Goal: Transaction & Acquisition: Purchase product/service

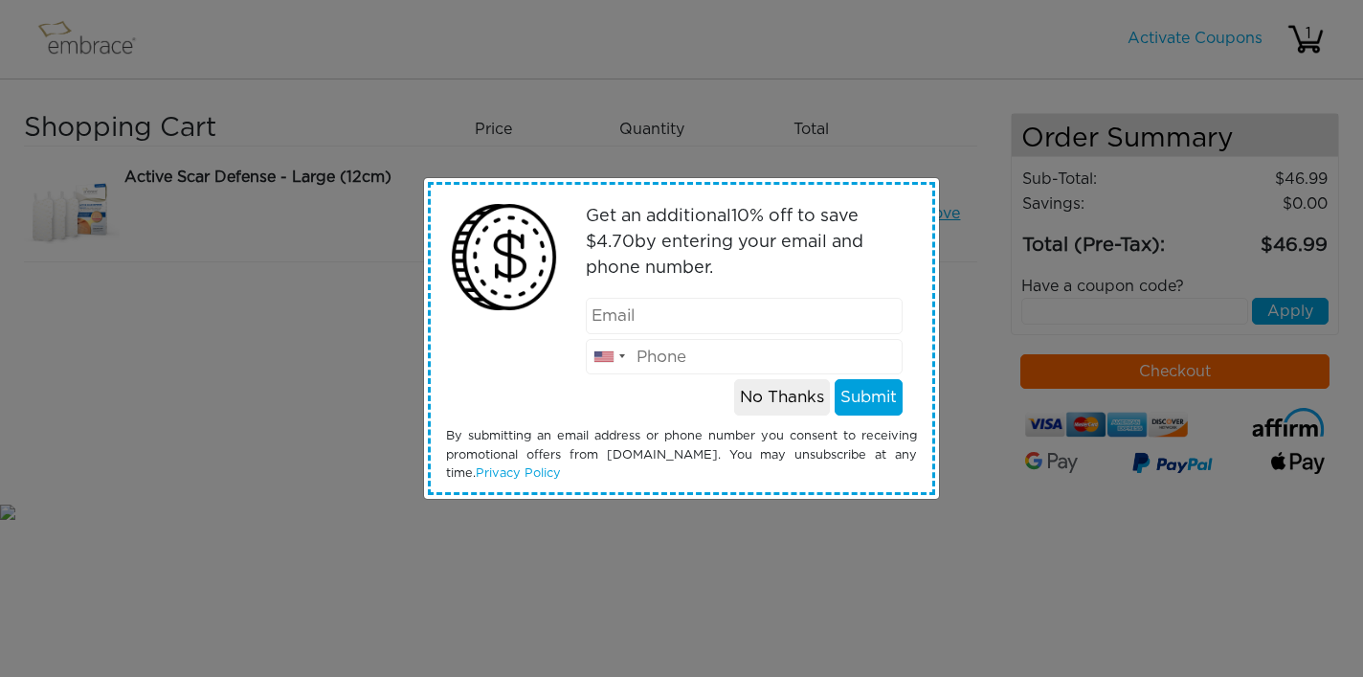
click at [746, 309] on input "email" at bounding box center [745, 316] width 318 height 36
type input "s"
type input "[EMAIL_ADDRESS][DOMAIN_NAME]"
click at [751, 360] on input "tel" at bounding box center [745, 357] width 318 height 36
type input "8622244987"
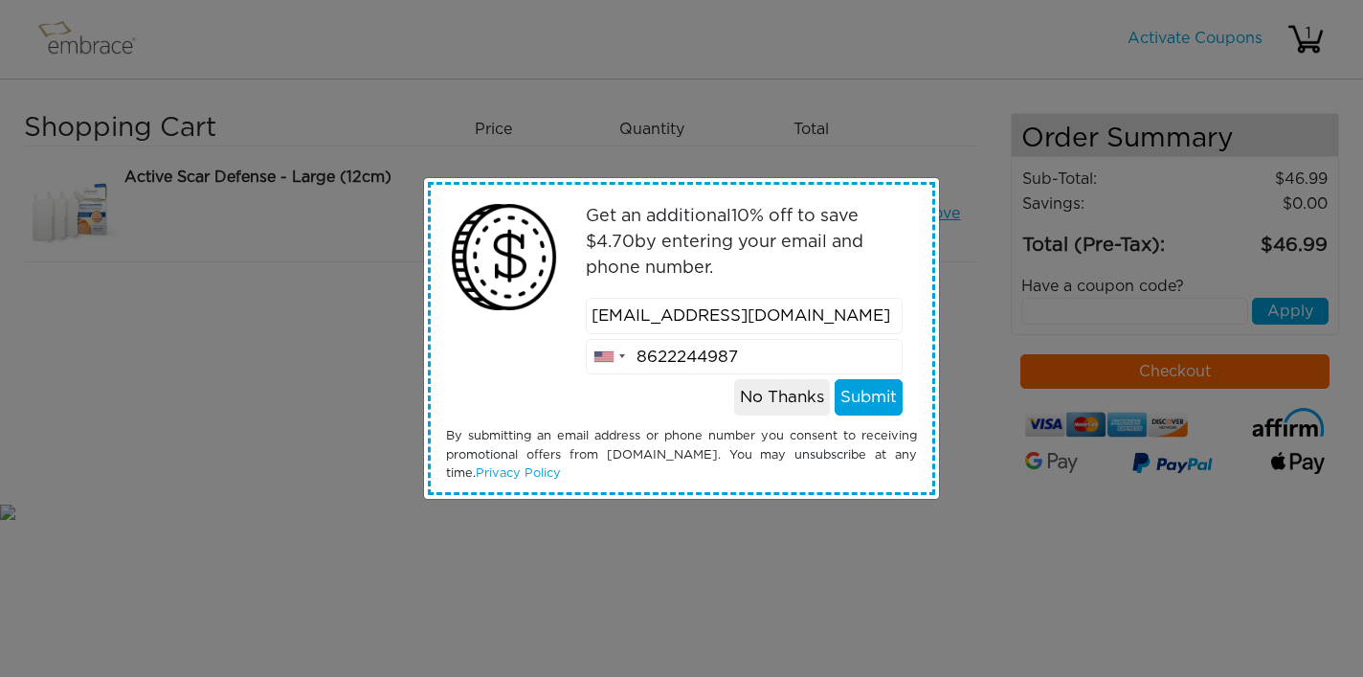
click at [878, 390] on button "Submit" at bounding box center [869, 397] width 68 height 36
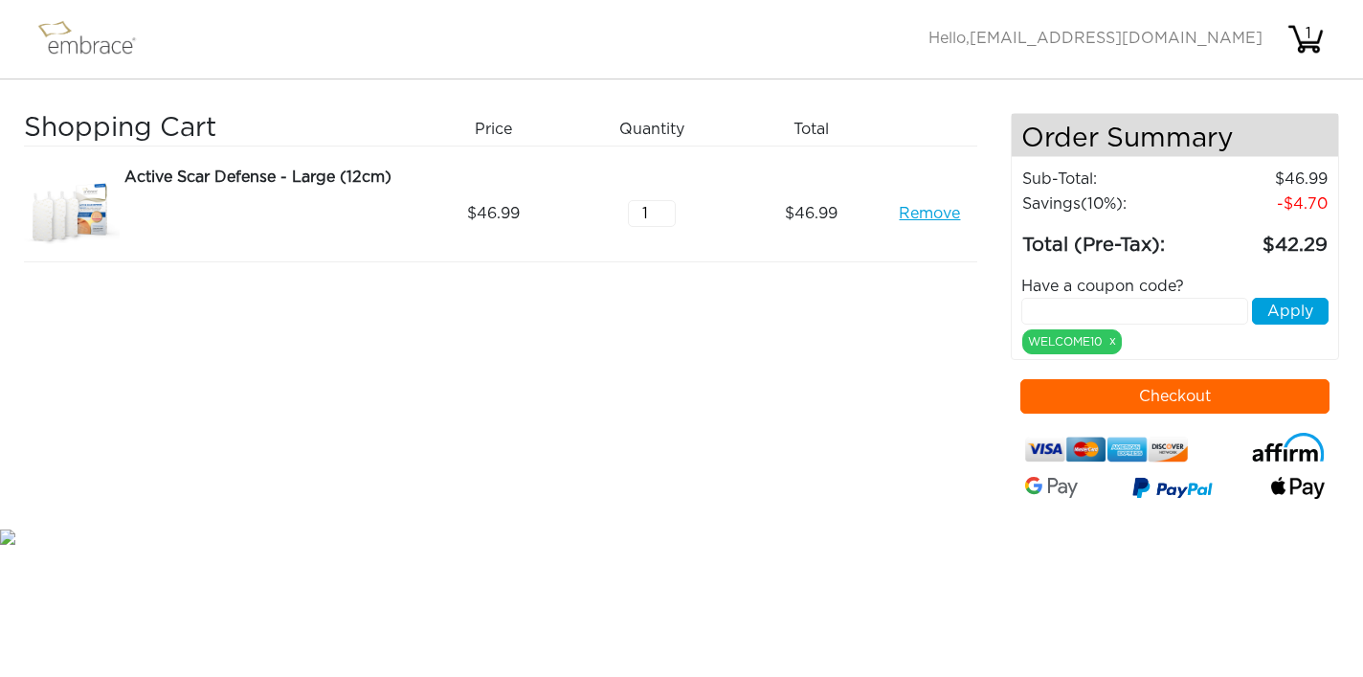
click at [86, 47] on img at bounding box center [96, 39] width 124 height 48
click at [78, 40] on img at bounding box center [96, 39] width 124 height 48
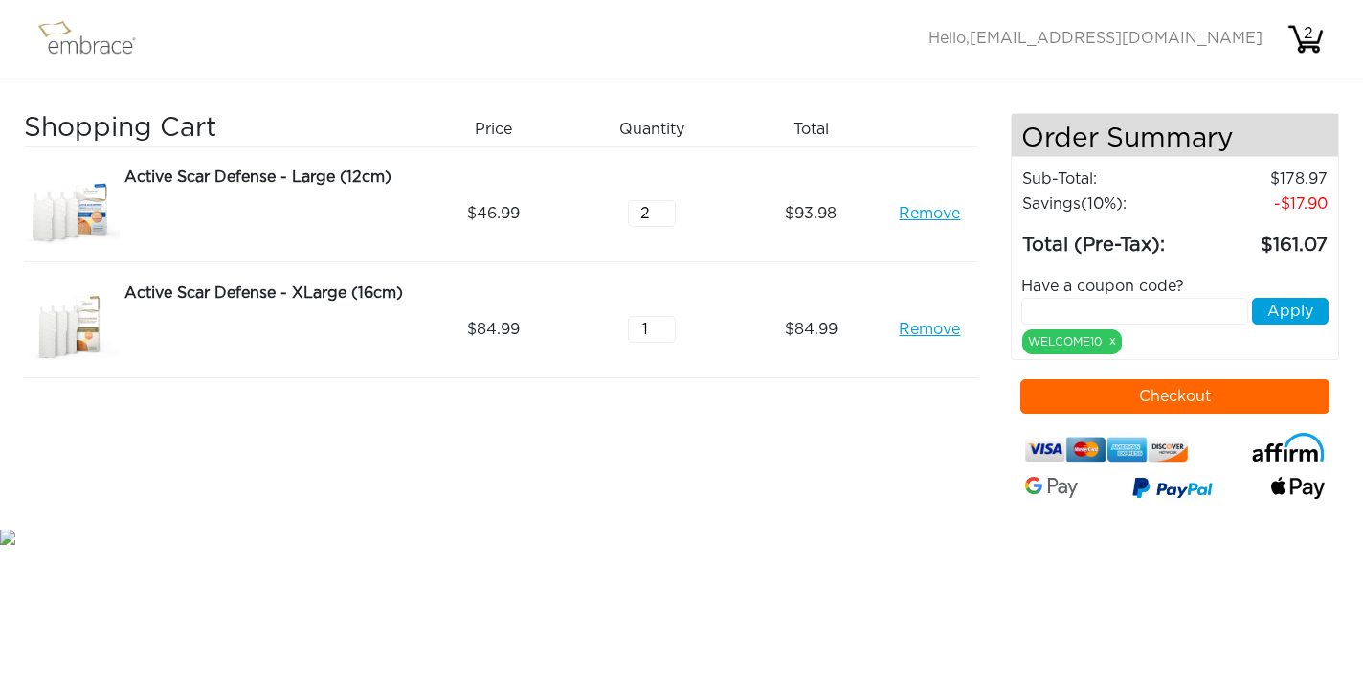
type input "1"
click at [668, 221] on input "1" at bounding box center [652, 213] width 48 height 27
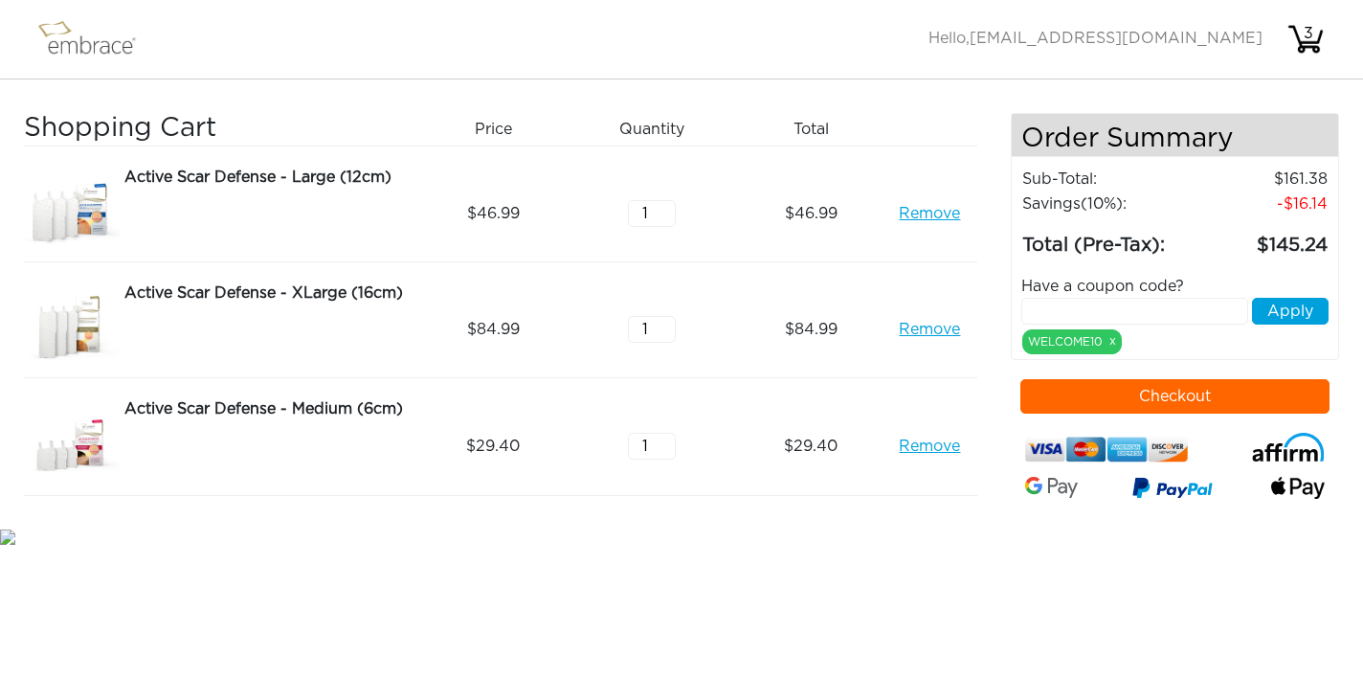
click at [943, 446] on link "Remove" at bounding box center [929, 446] width 61 height 23
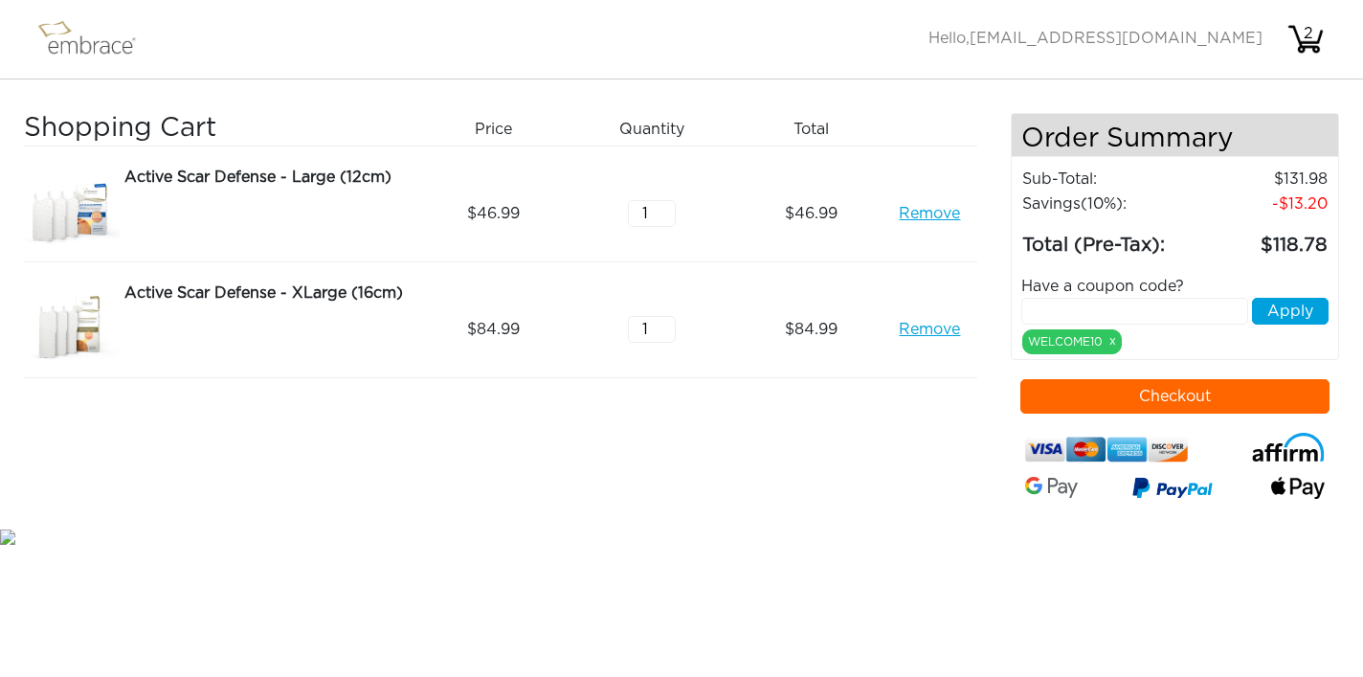
click at [1235, 392] on button "Checkout" at bounding box center [1175, 396] width 310 height 34
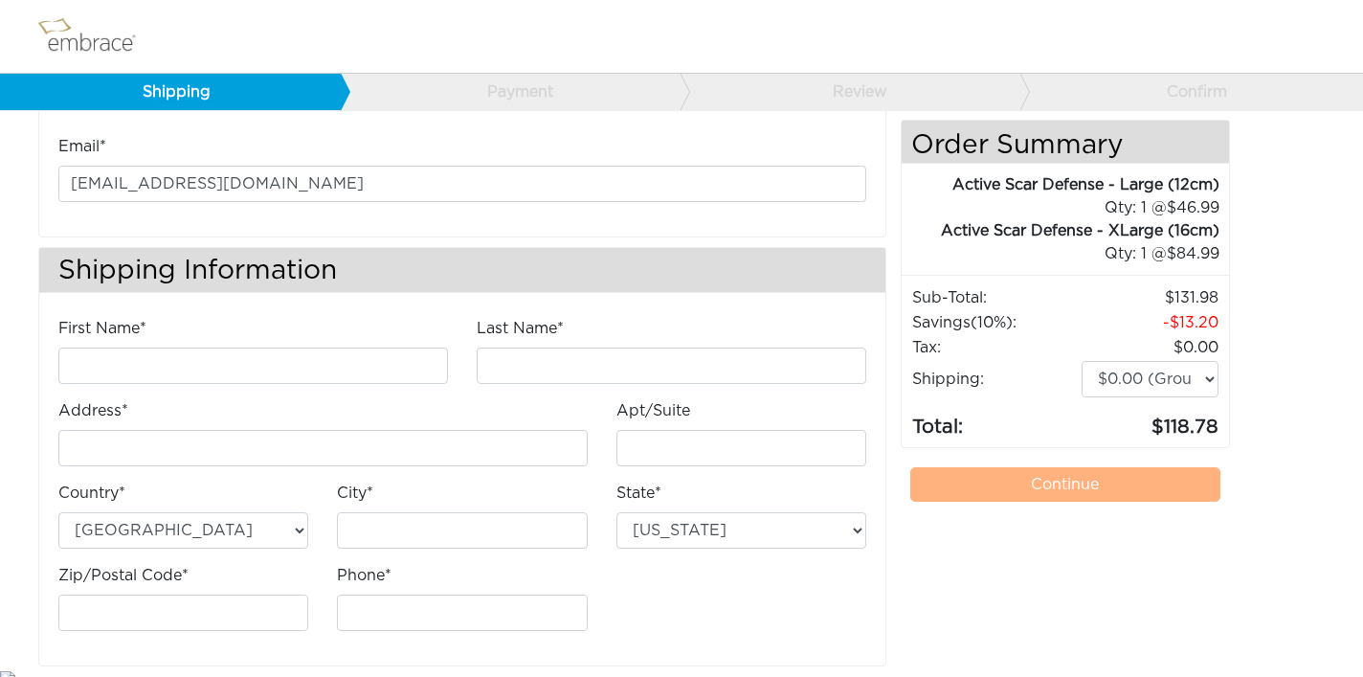
scroll to position [94, 0]
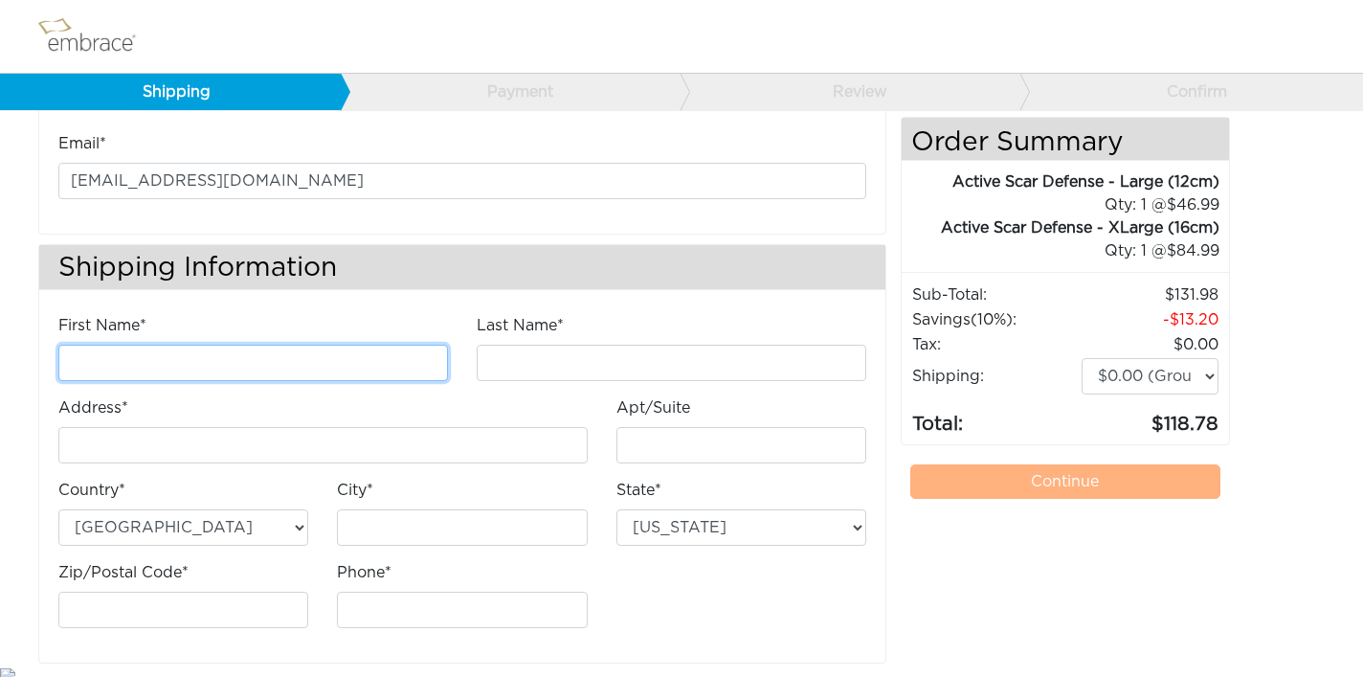
click at [419, 359] on input "First Name*" at bounding box center [253, 363] width 390 height 36
type input "Stephanie"
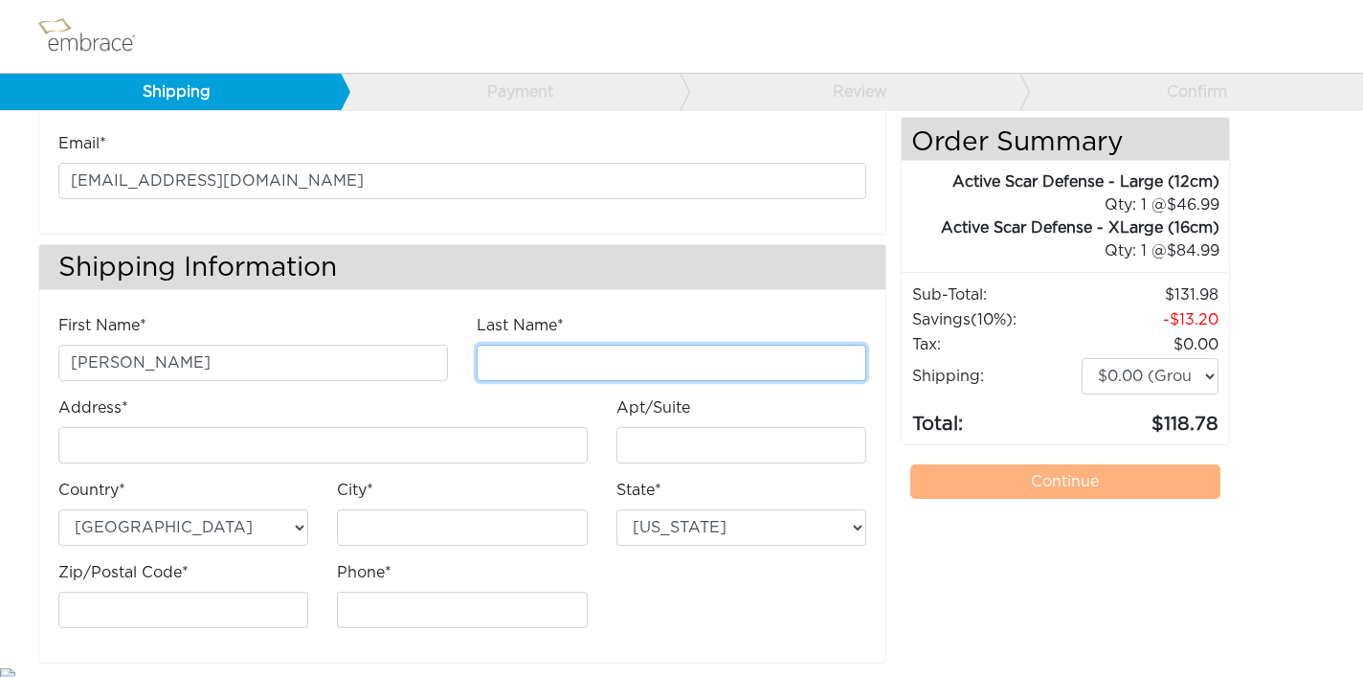
type input "Knights"
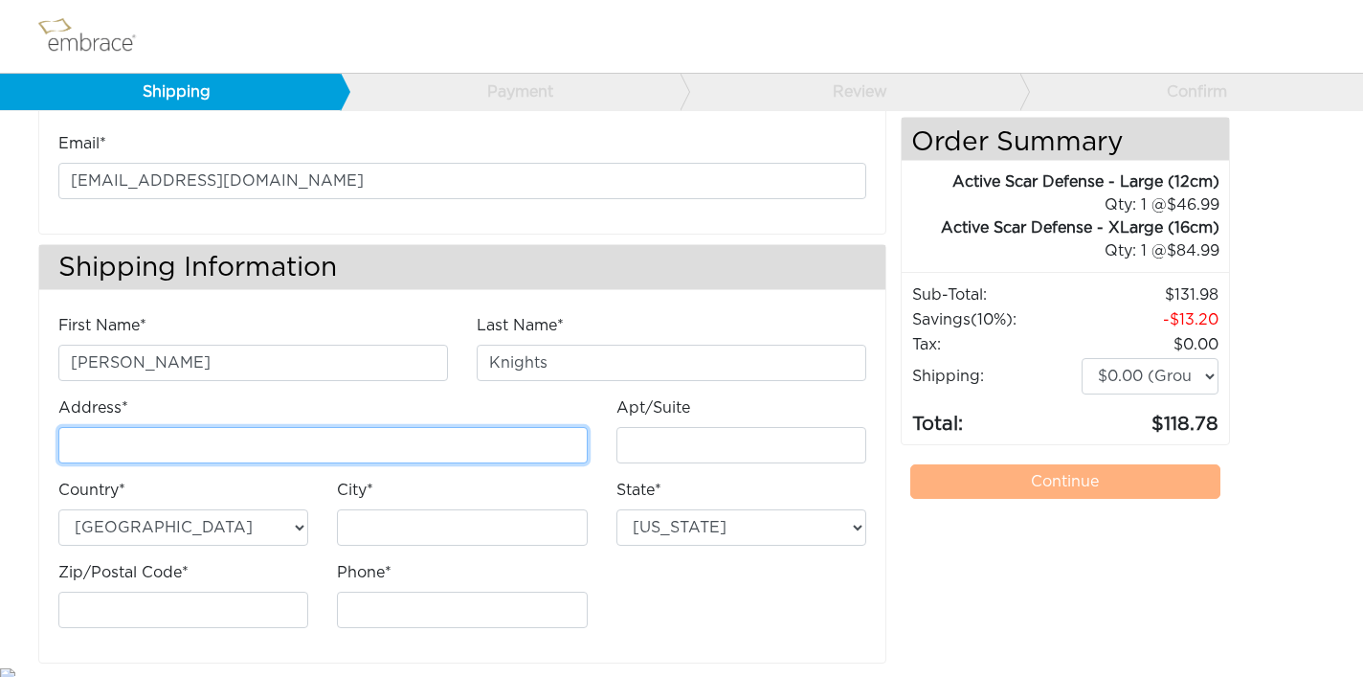
type input "[STREET_ADDRESS]"
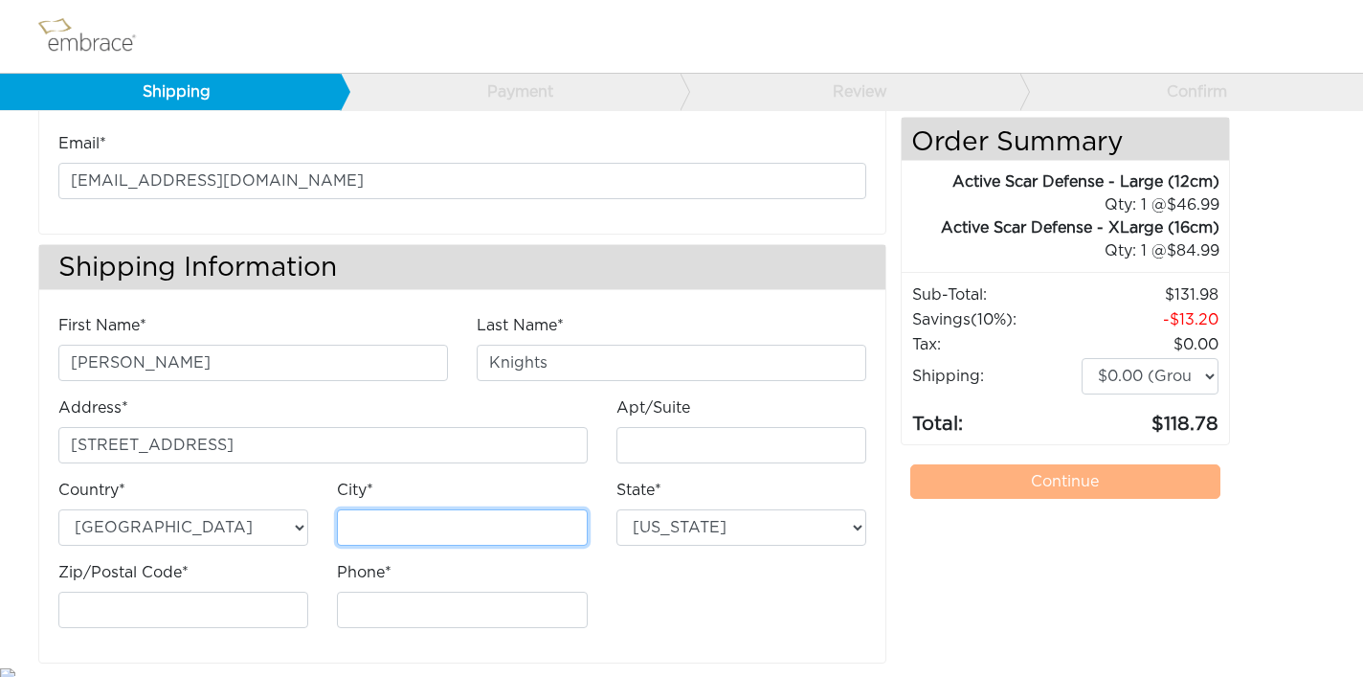
type input "[GEOGRAPHIC_DATA]"
select select "NY"
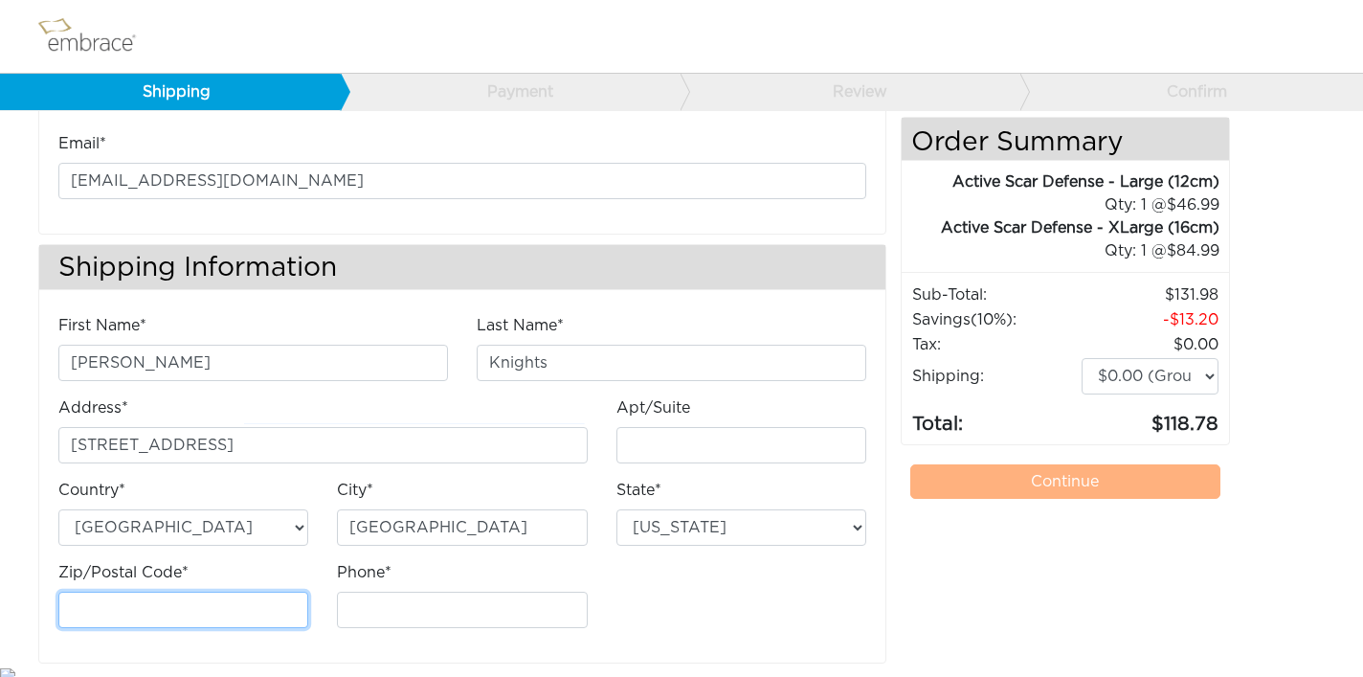
type input "11249"
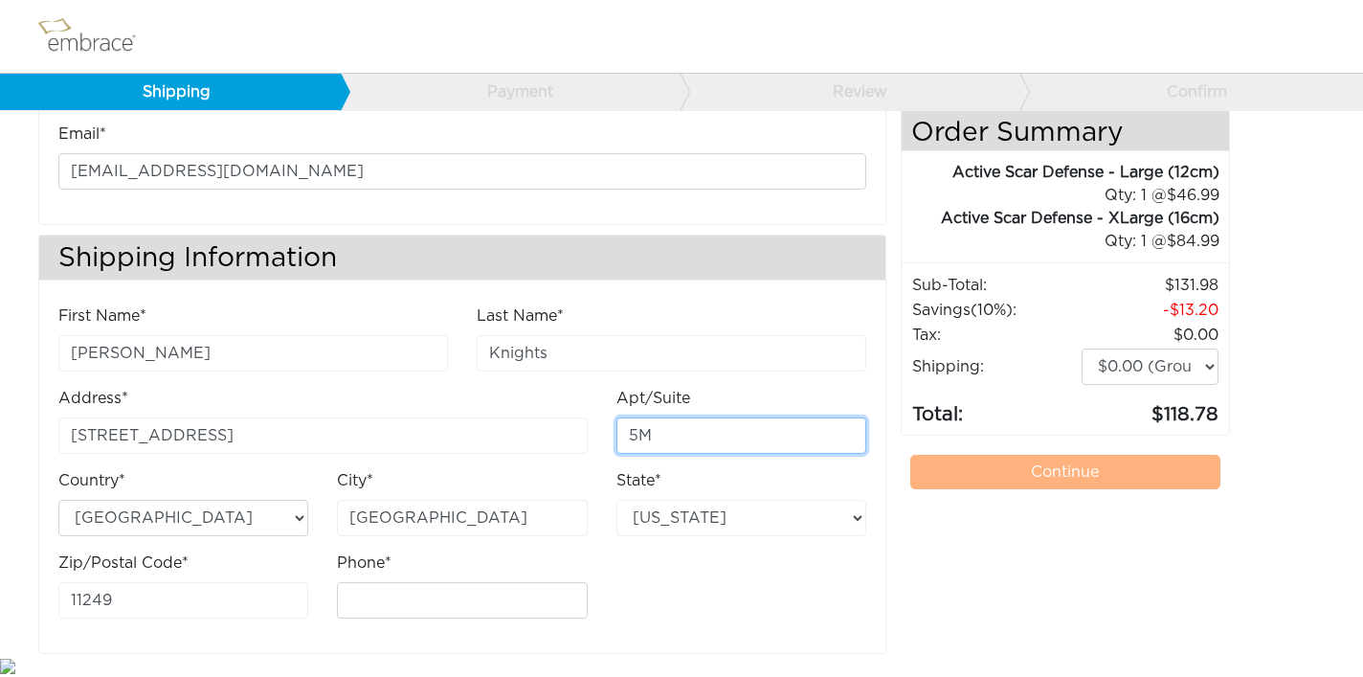
scroll to position [102, 0]
type input "5M"
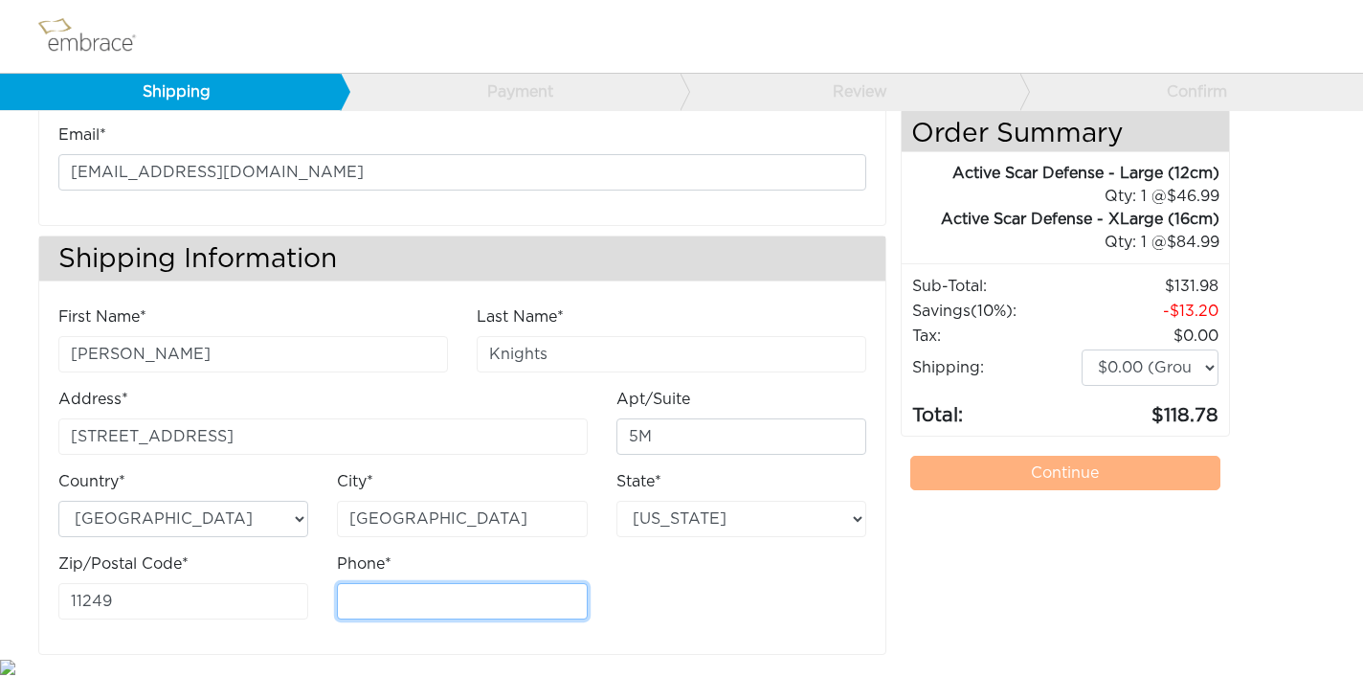
type input "8622244987"
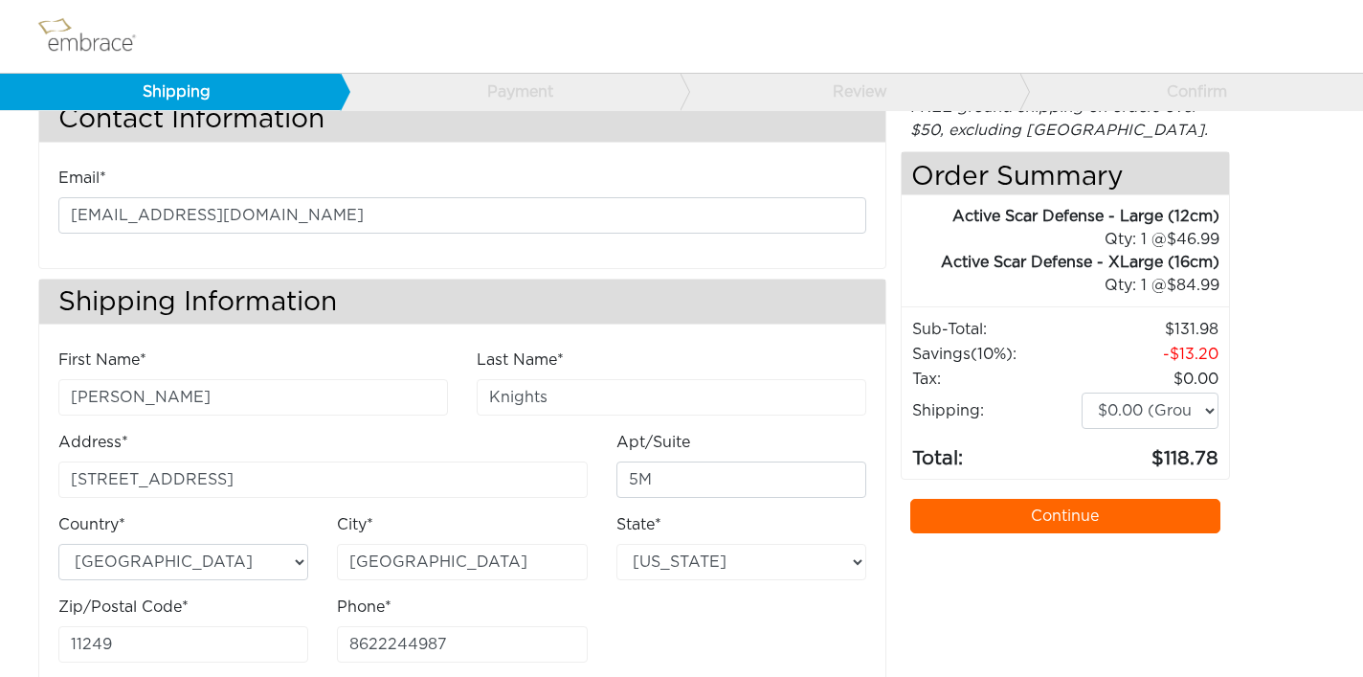
scroll to position [59, 0]
drag, startPoint x: 1172, startPoint y: 414, endPoint x: 1298, endPoint y: 264, distance: 195.6
click at [1298, 264] on div "Contact Information Email* spierrepa@gmail.com Shipping Information First Name*…" at bounding box center [681, 397] width 1315 height 602
click at [1131, 509] on link "Continue" at bounding box center [1065, 516] width 310 height 34
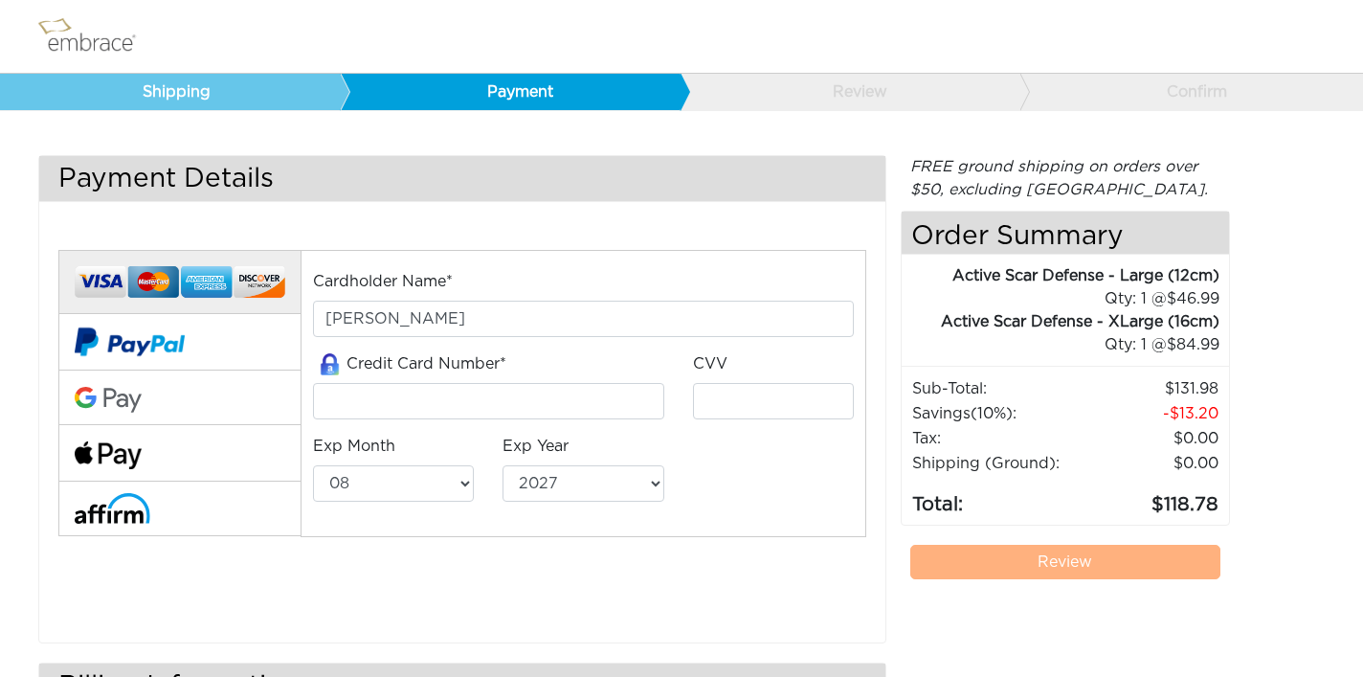
select select "8"
select select "2027"
click at [595, 389] on input "tel" at bounding box center [488, 401] width 351 height 36
click at [595, 394] on input "tel" at bounding box center [488, 401] width 351 height 36
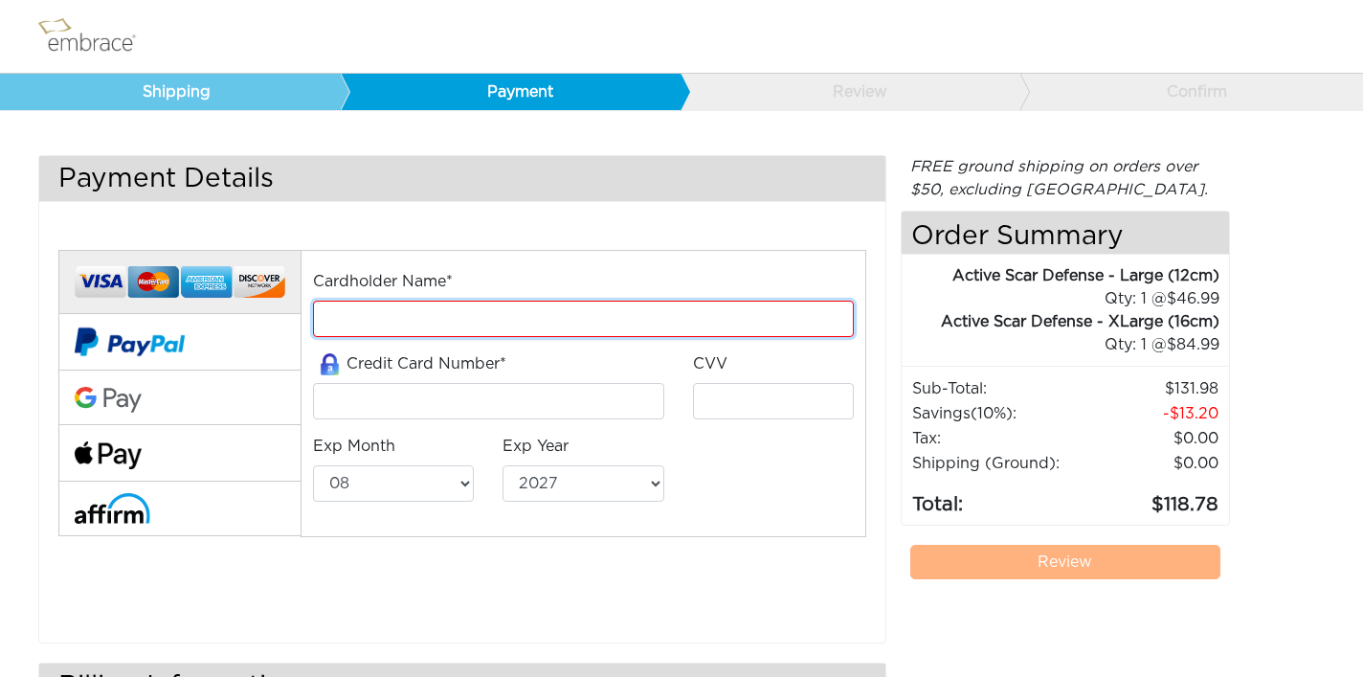
type input "[PERSON_NAME]"
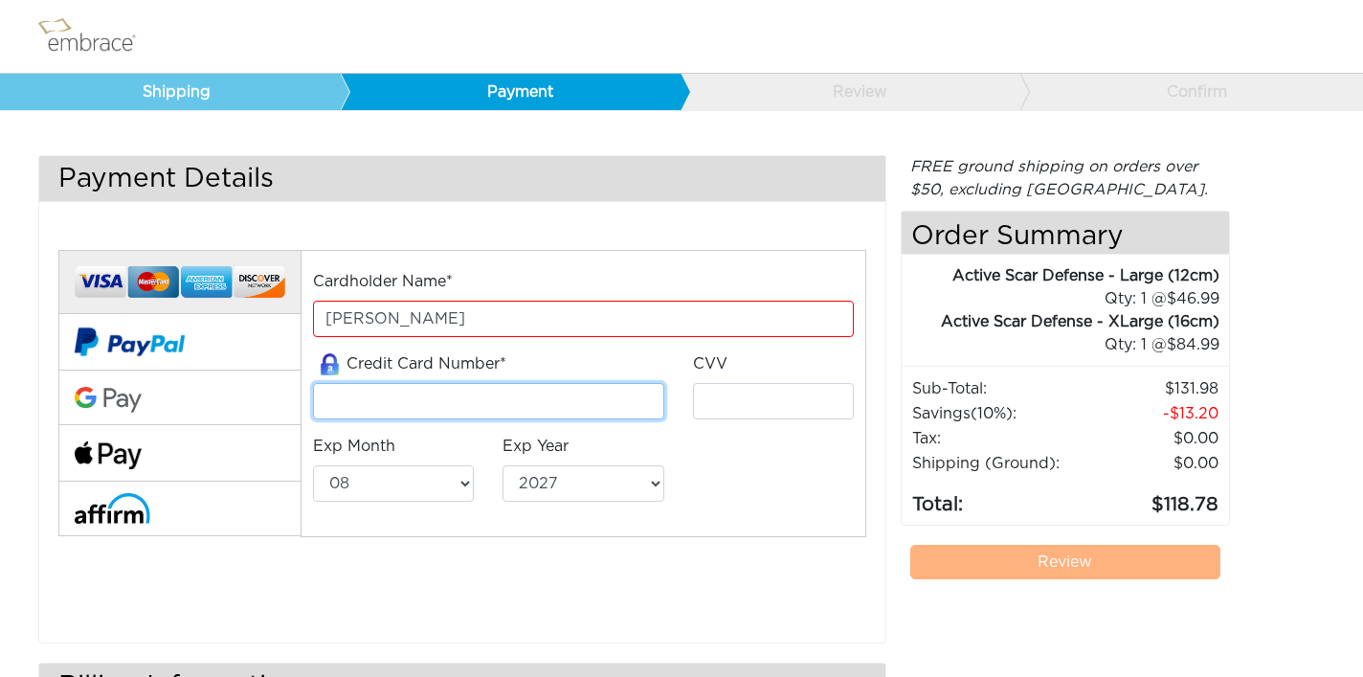
type input "[CREDIT_CARD_NUMBER]"
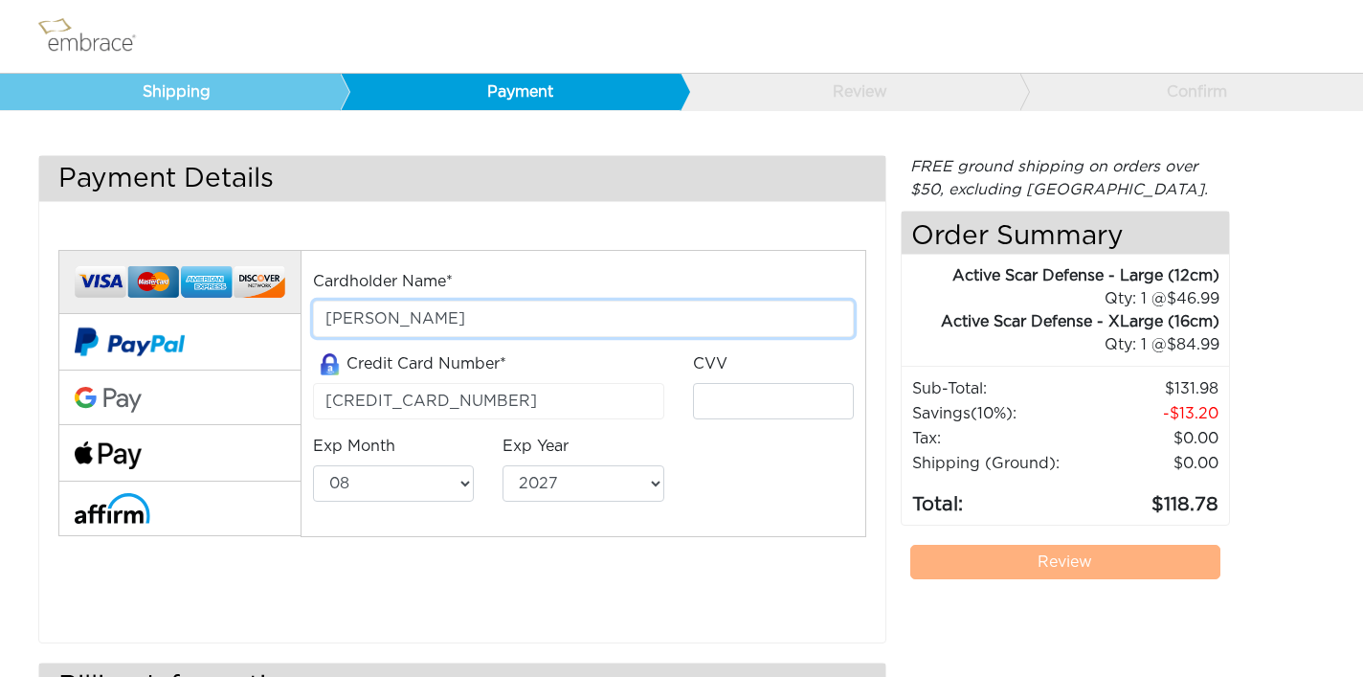
drag, startPoint x: 408, startPoint y: 311, endPoint x: 499, endPoint y: 314, distance: 91.0
click at [430, 331] on input "Stephanie KNIGHTS" at bounding box center [583, 319] width 541 height 36
click at [430, 331] on input "[PERSON_NAME]" at bounding box center [583, 319] width 541 height 36
type input "[PERSON_NAME]"
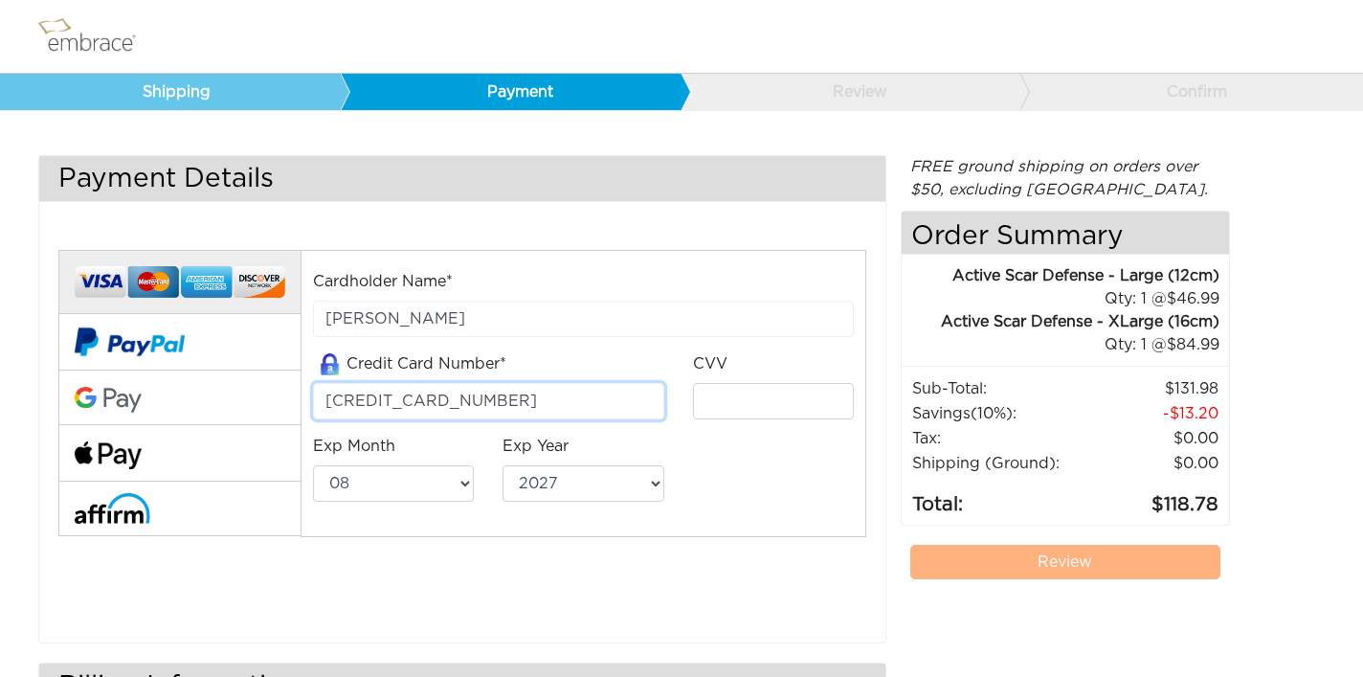
click at [635, 402] on input "5178059091970583" at bounding box center [488, 401] width 351 height 36
click at [424, 392] on input "5178059091970583" at bounding box center [488, 401] width 351 height 36
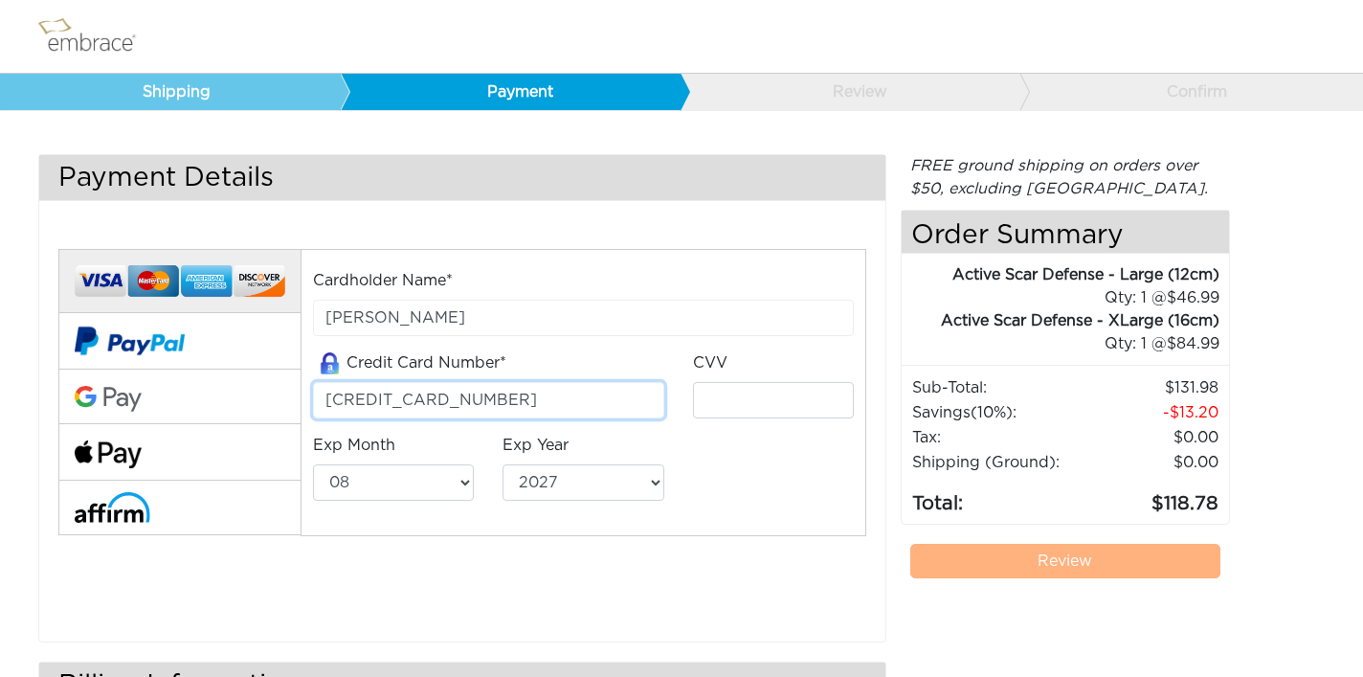
type input "4400661973662684"
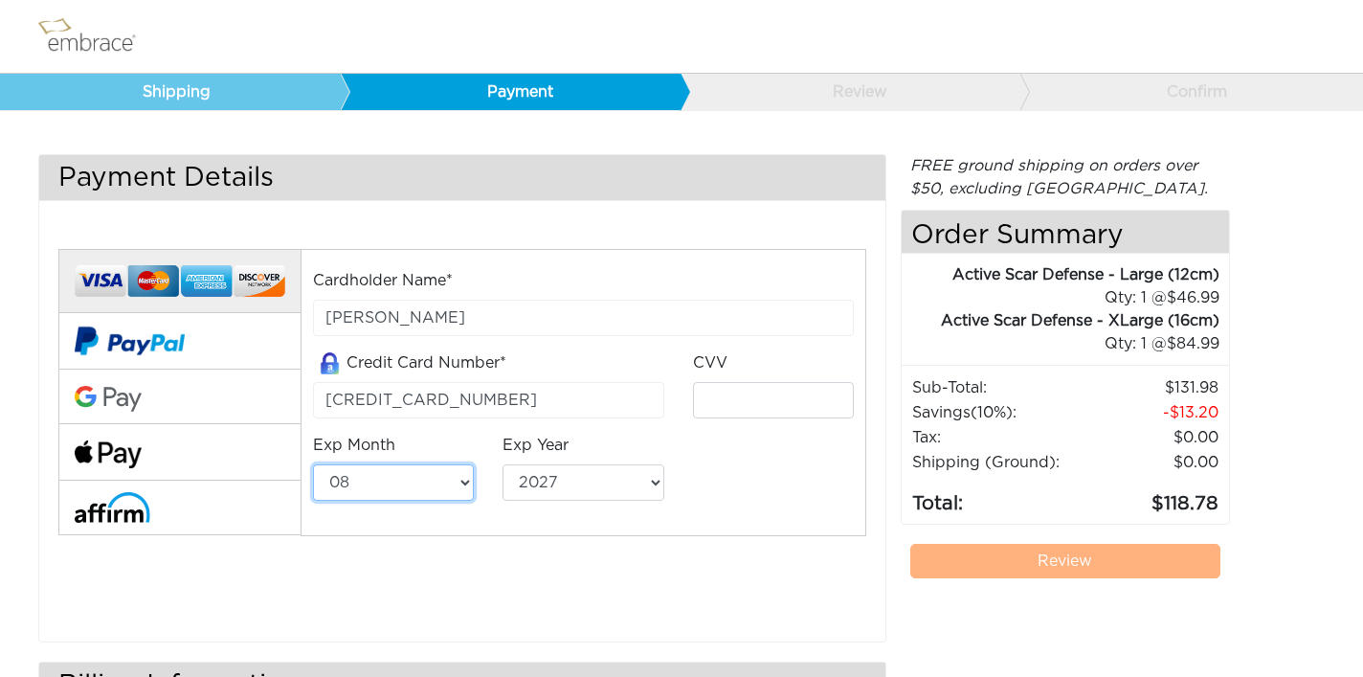
select select "9"
select select "2028"
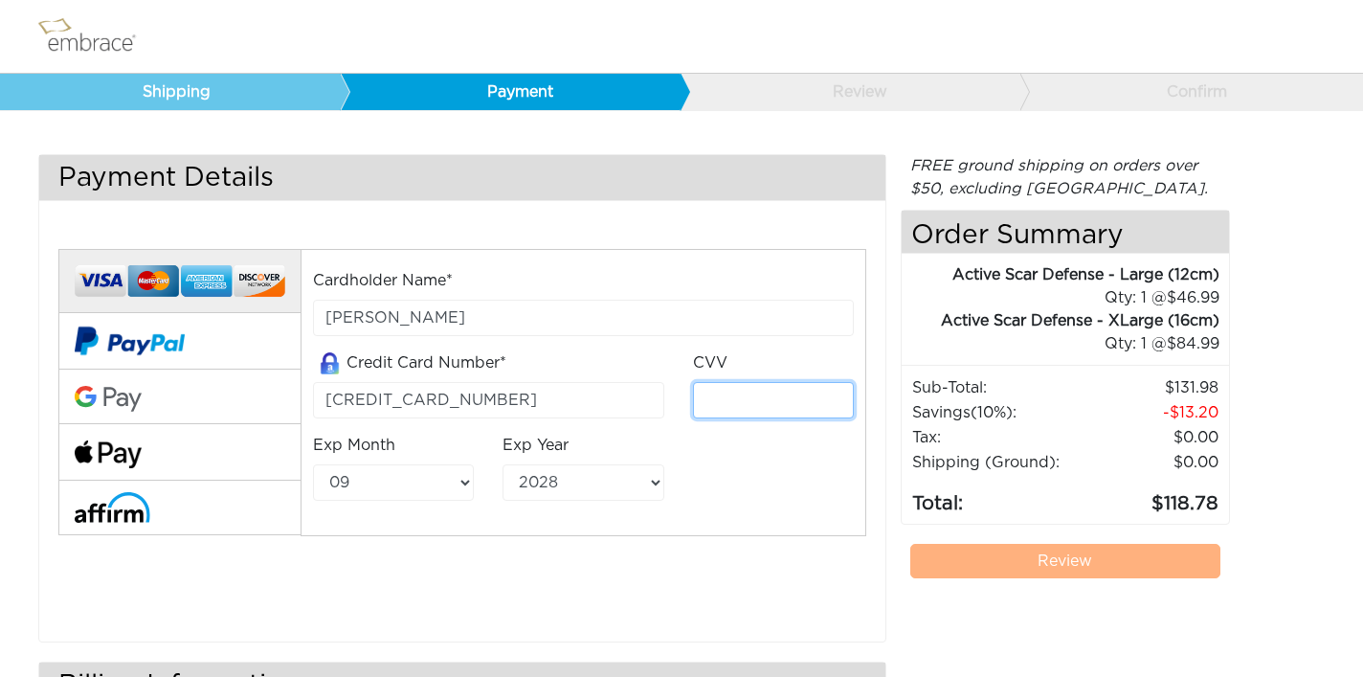
click at [728, 414] on input "tel" at bounding box center [773, 400] width 161 height 36
click at [827, 405] on input "440" at bounding box center [773, 400] width 161 height 36
type input "440"
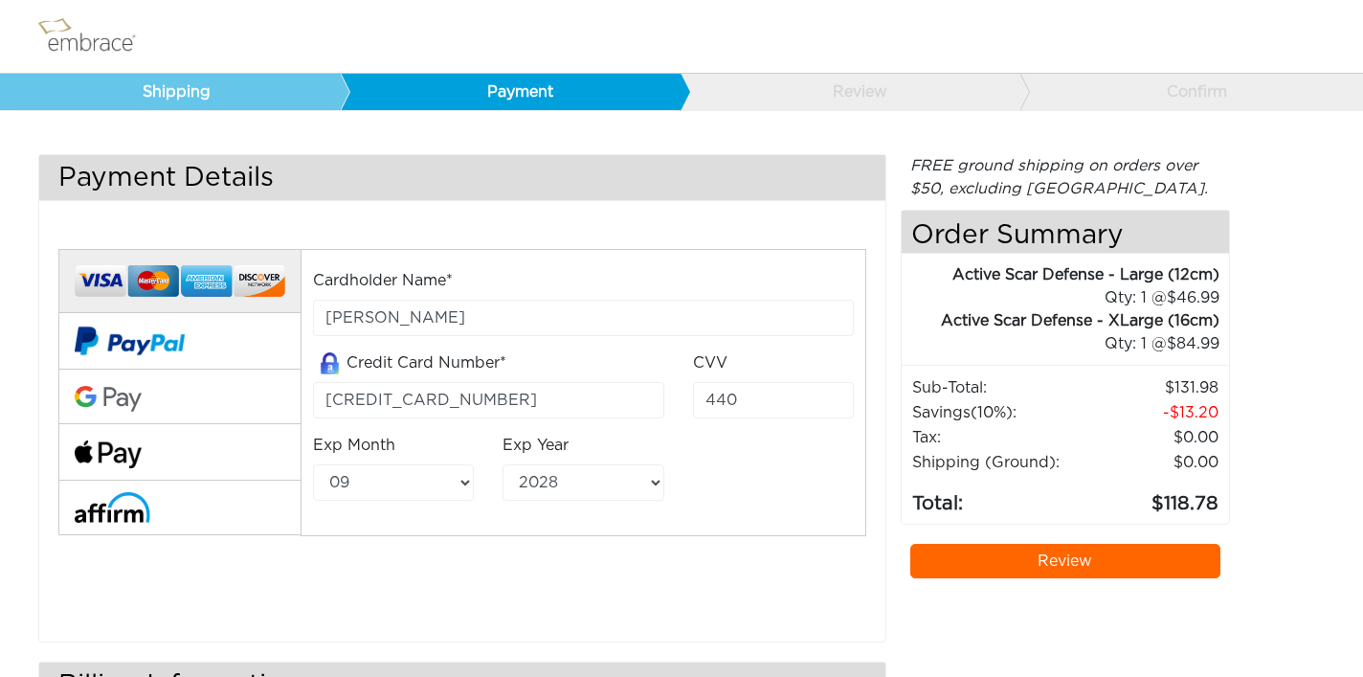
click at [502, 664] on h3 "Billing Information" at bounding box center [462, 684] width 846 height 45
click at [1011, 546] on link "Review" at bounding box center [1065, 562] width 310 height 34
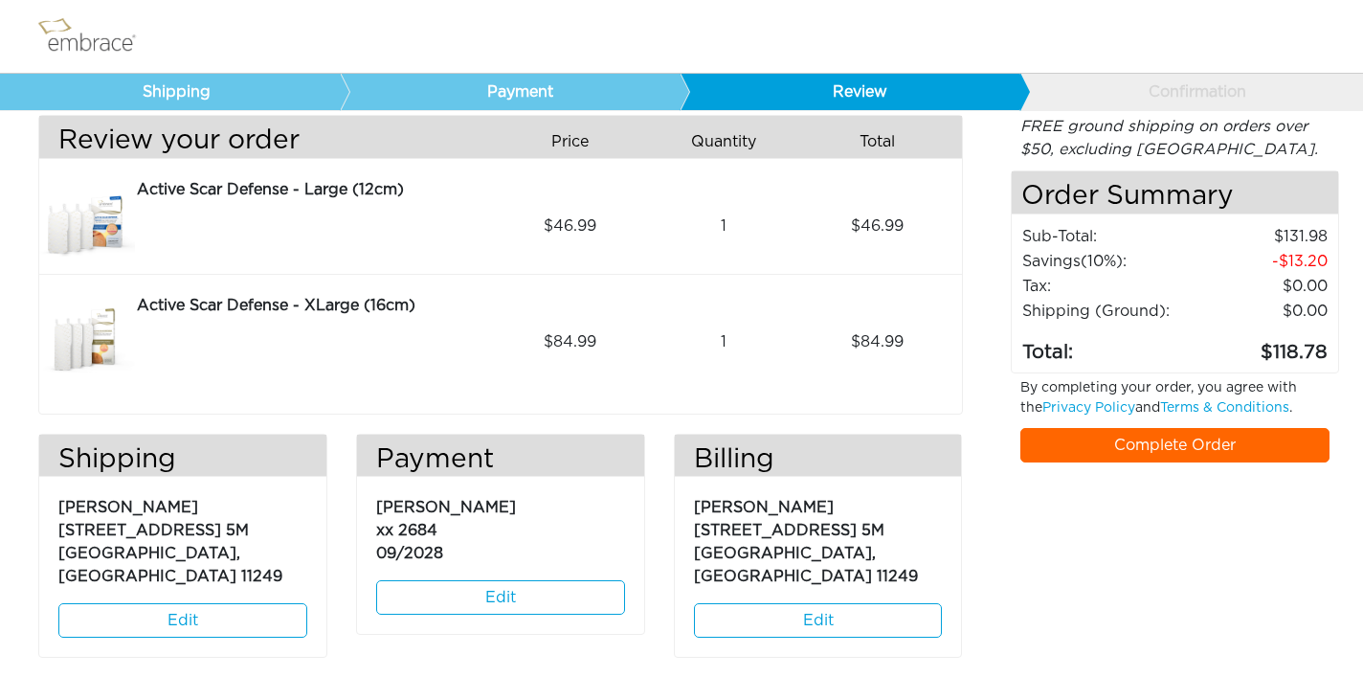
scroll to position [39, 0]
click at [1038, 439] on link "Complete Order" at bounding box center [1175, 446] width 310 height 34
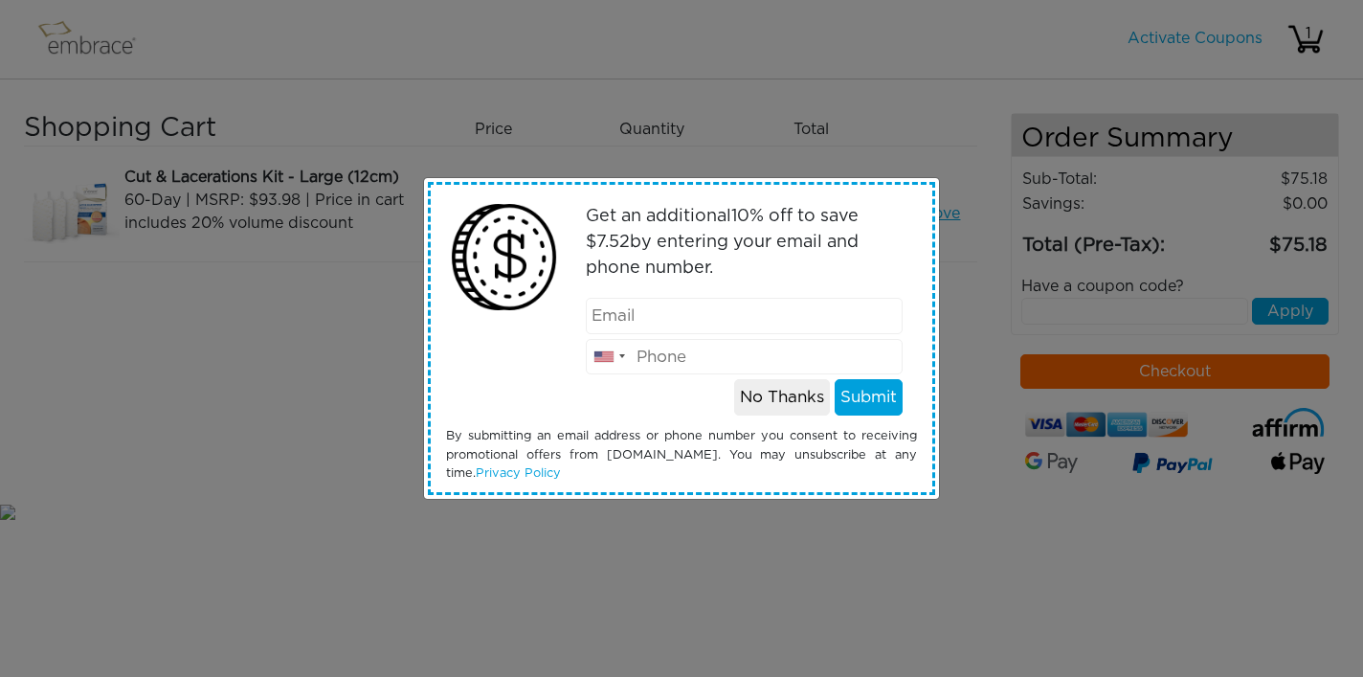
click at [782, 395] on button "No Thanks" at bounding box center [782, 397] width 96 height 36
